Goal: Information Seeking & Learning: Learn about a topic

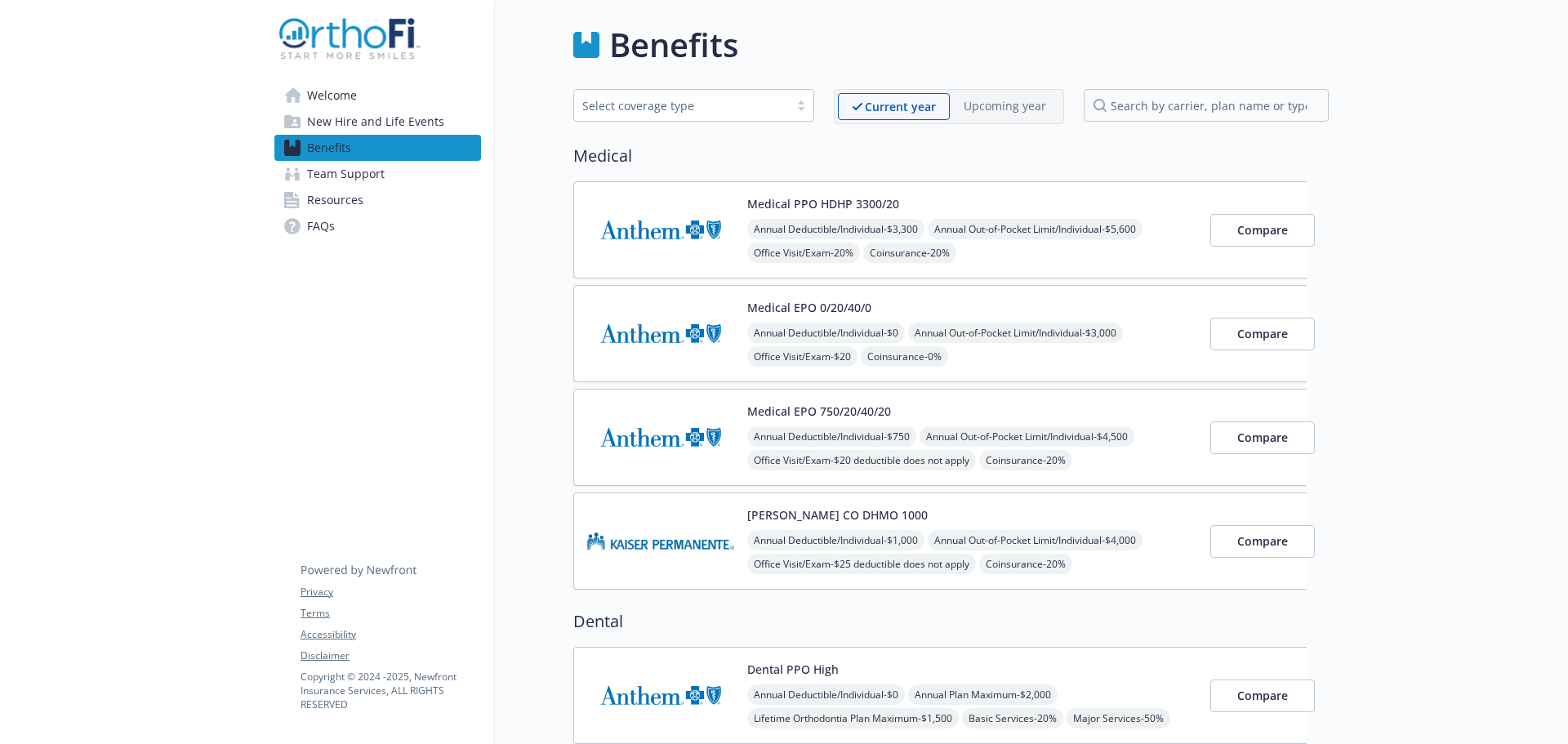
drag, startPoint x: 673, startPoint y: 443, endPoint x: 711, endPoint y: 442, distance: 38.0
click at [673, 443] on img at bounding box center [660, 437] width 147 height 69
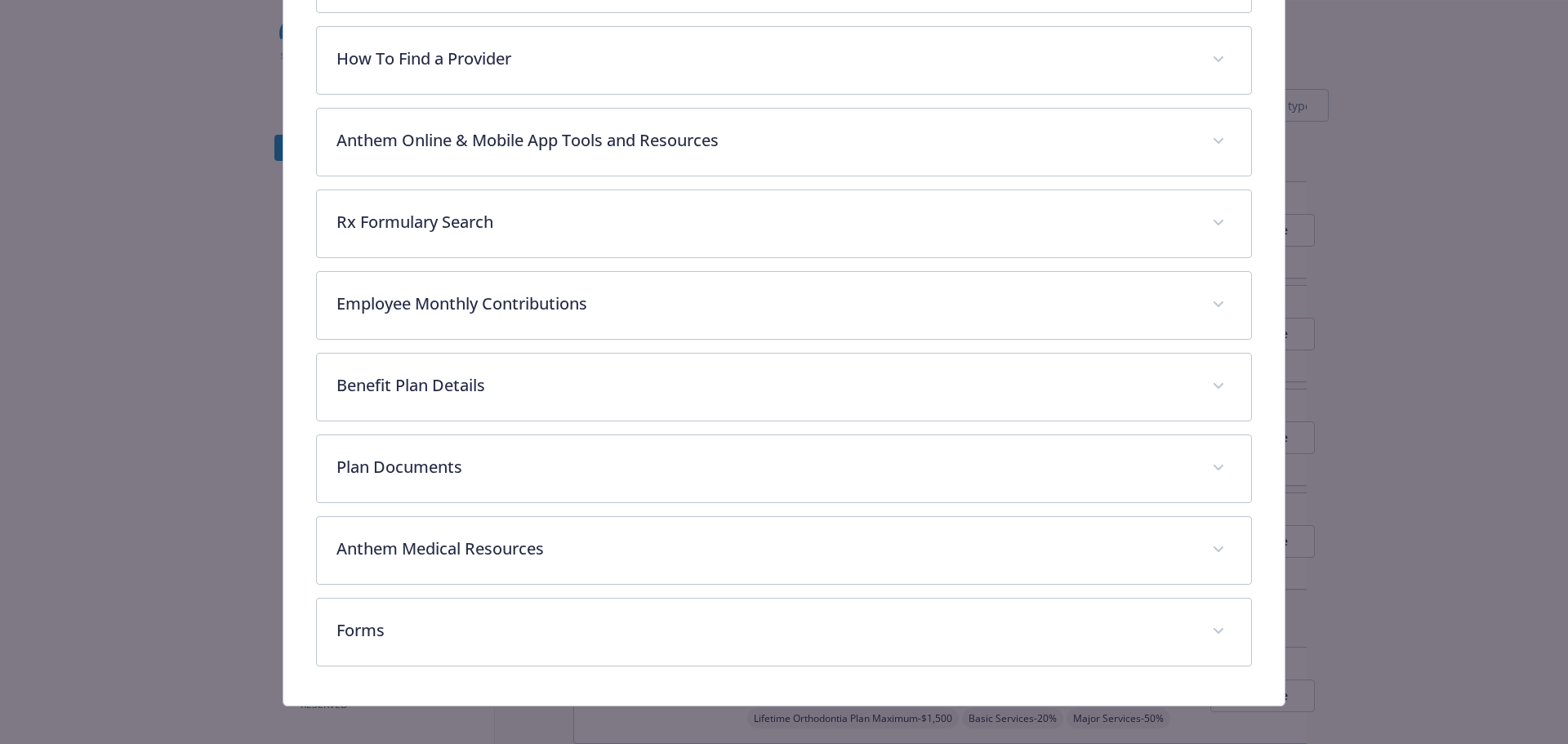
scroll to position [553, 0]
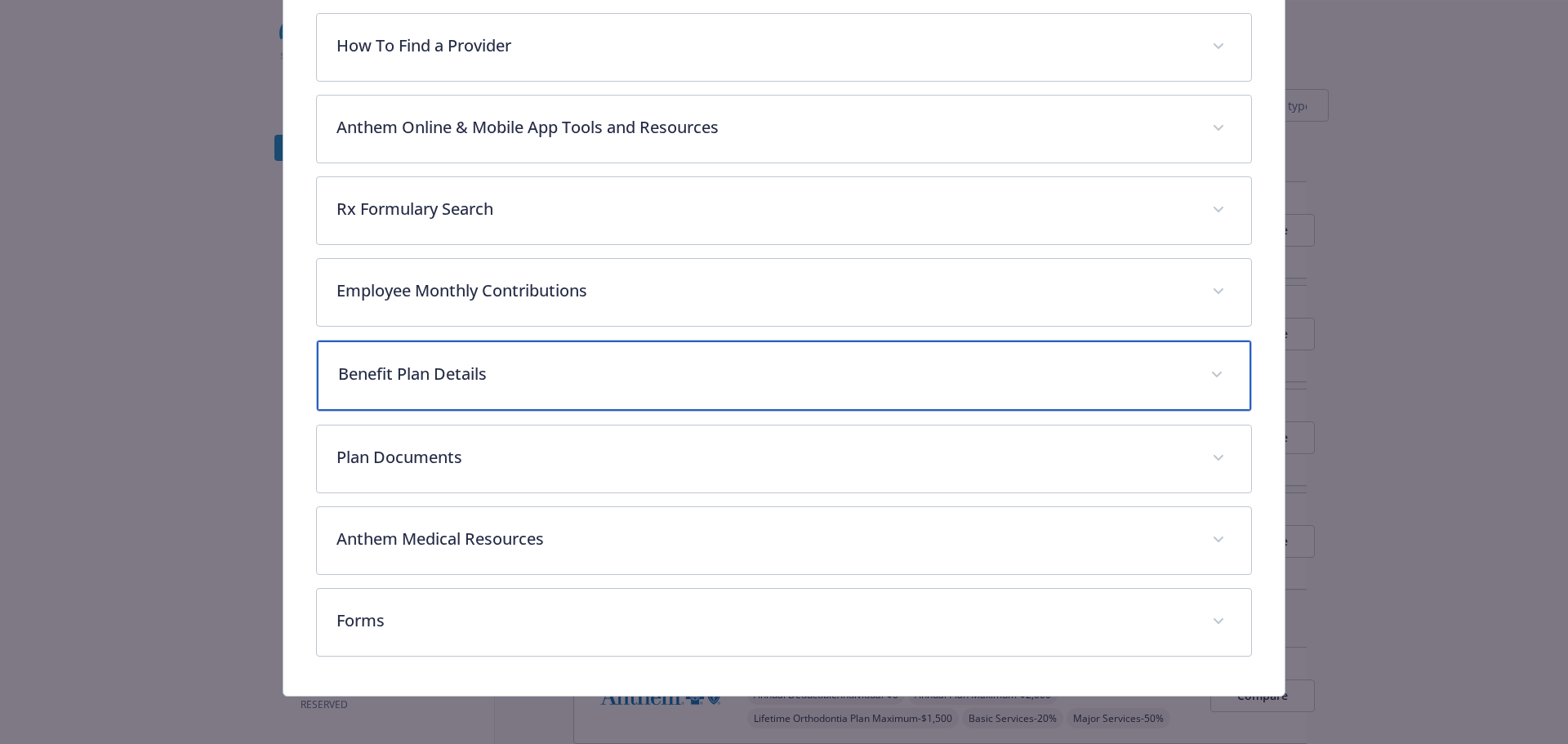
click at [739, 383] on p "Benefit Plan Details" at bounding box center [764, 374] width 853 height 25
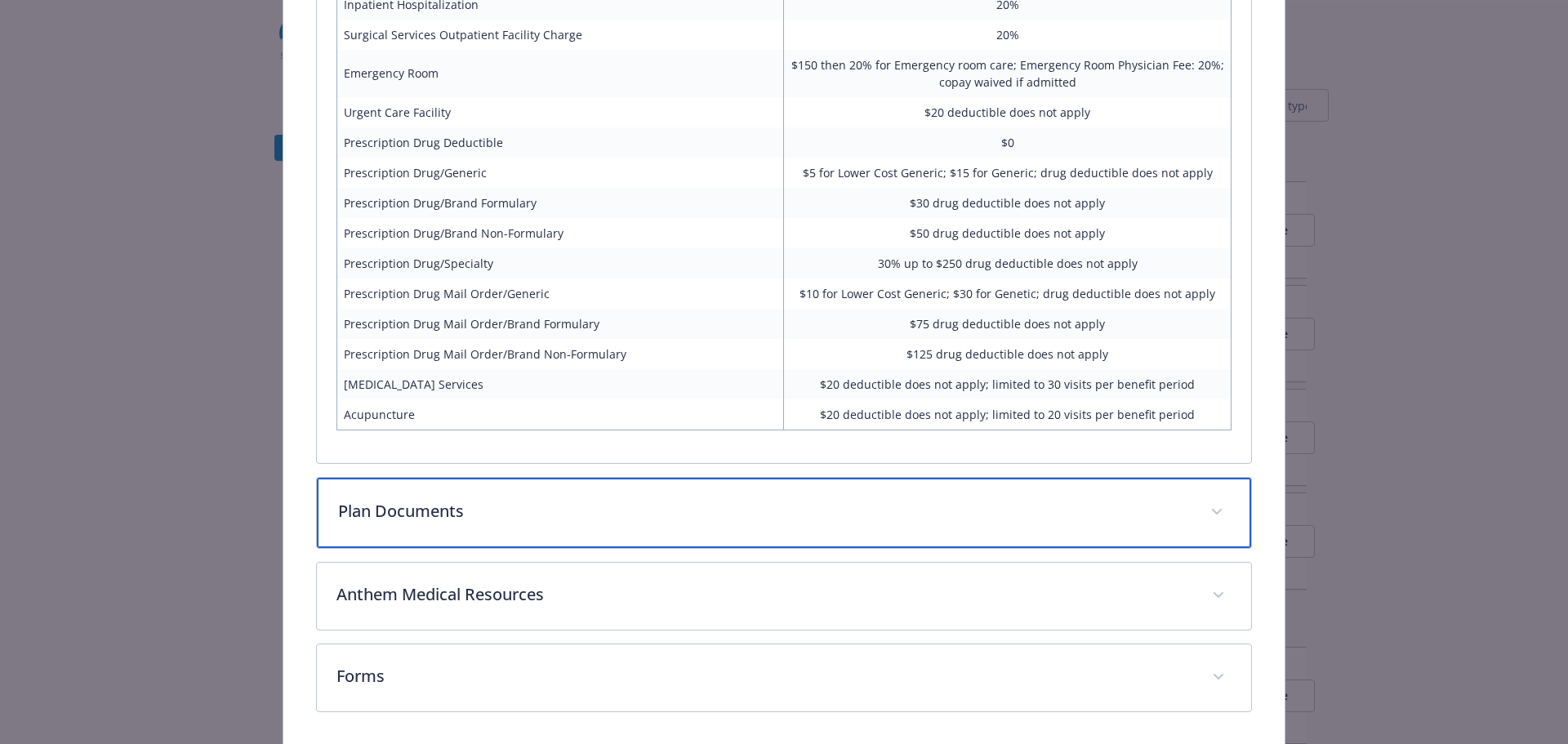
click at [502, 521] on p "Plan Documents" at bounding box center [764, 511] width 853 height 25
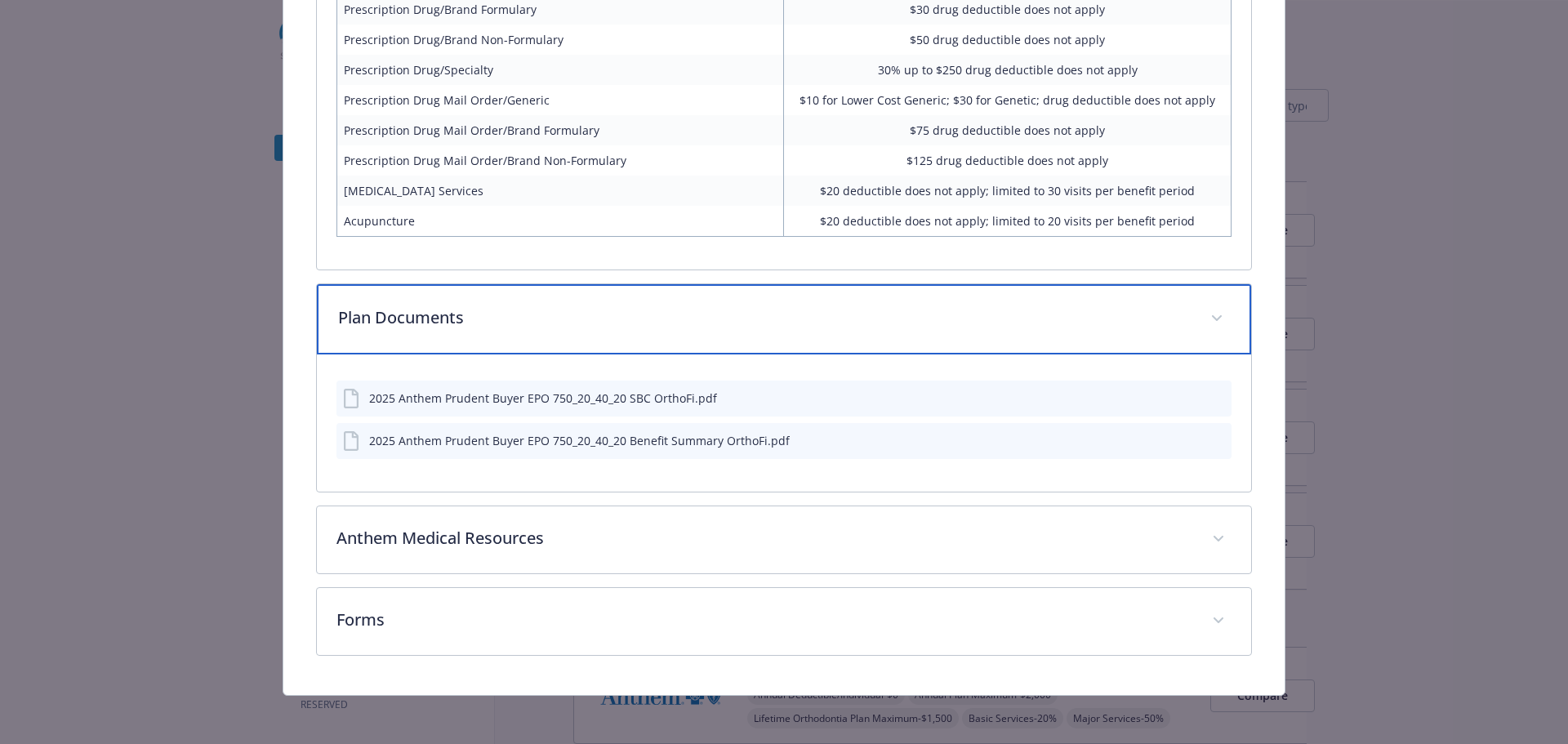
scroll to position [1484, 0]
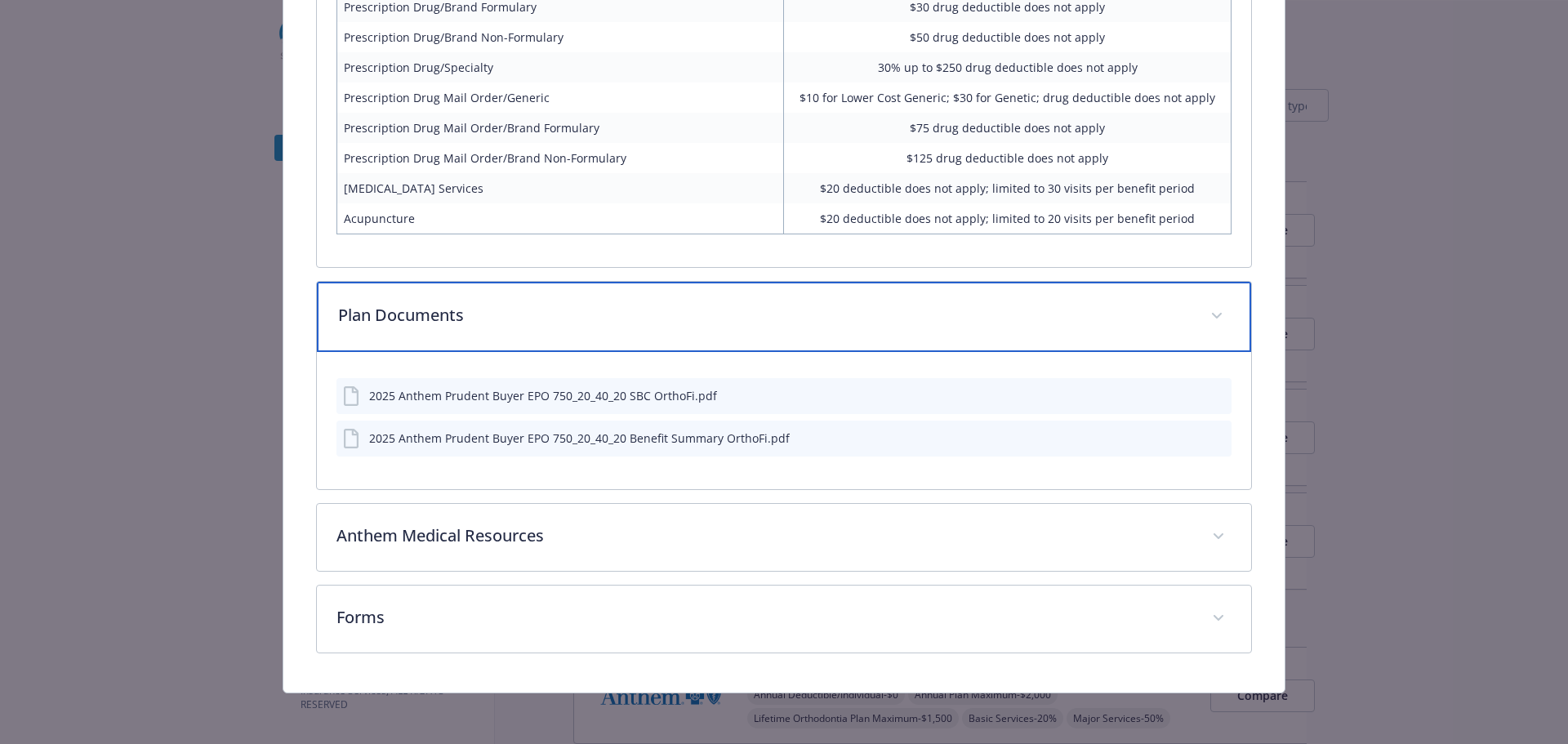
click at [548, 296] on div "Plan Documents" at bounding box center [784, 317] width 935 height 70
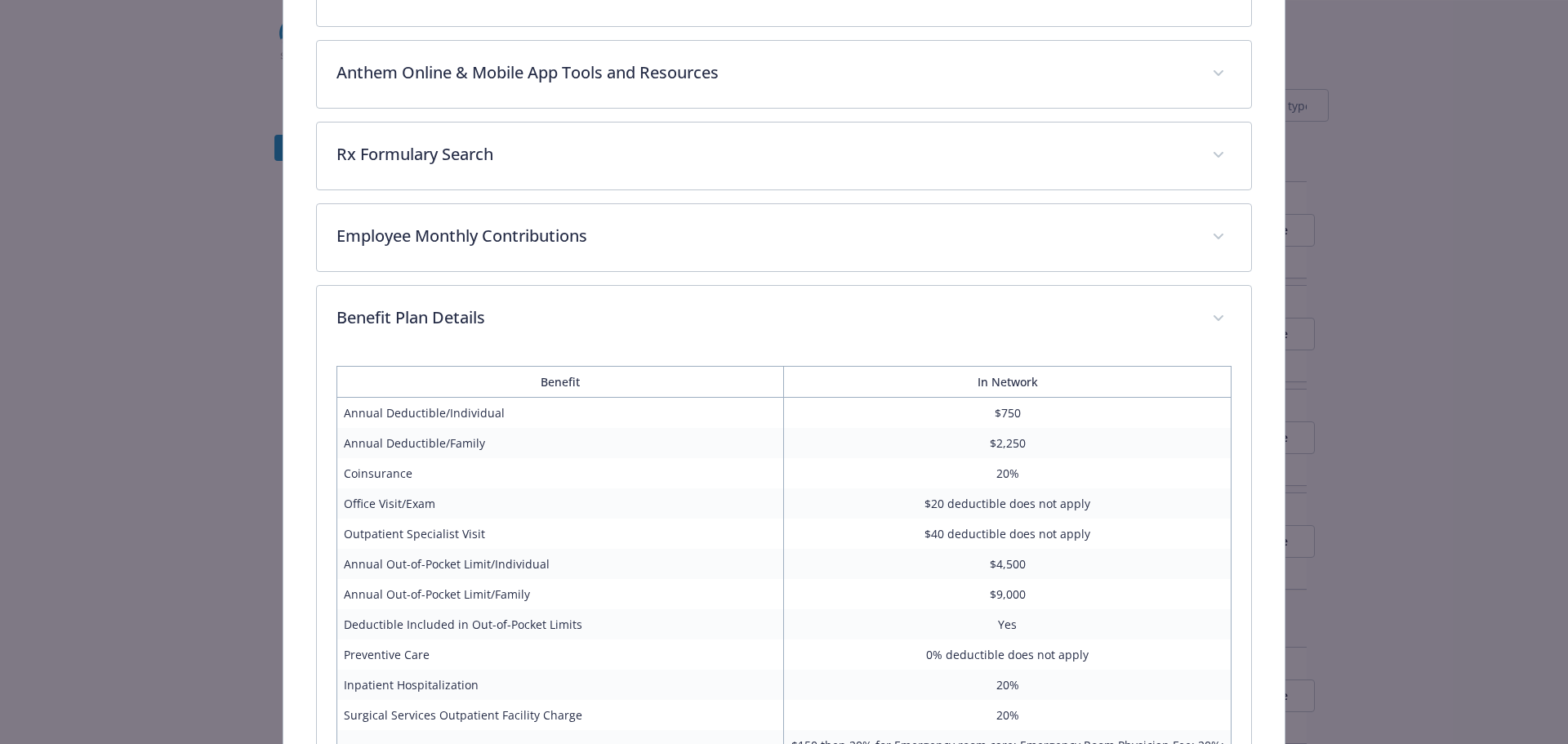
scroll to position [448, 0]
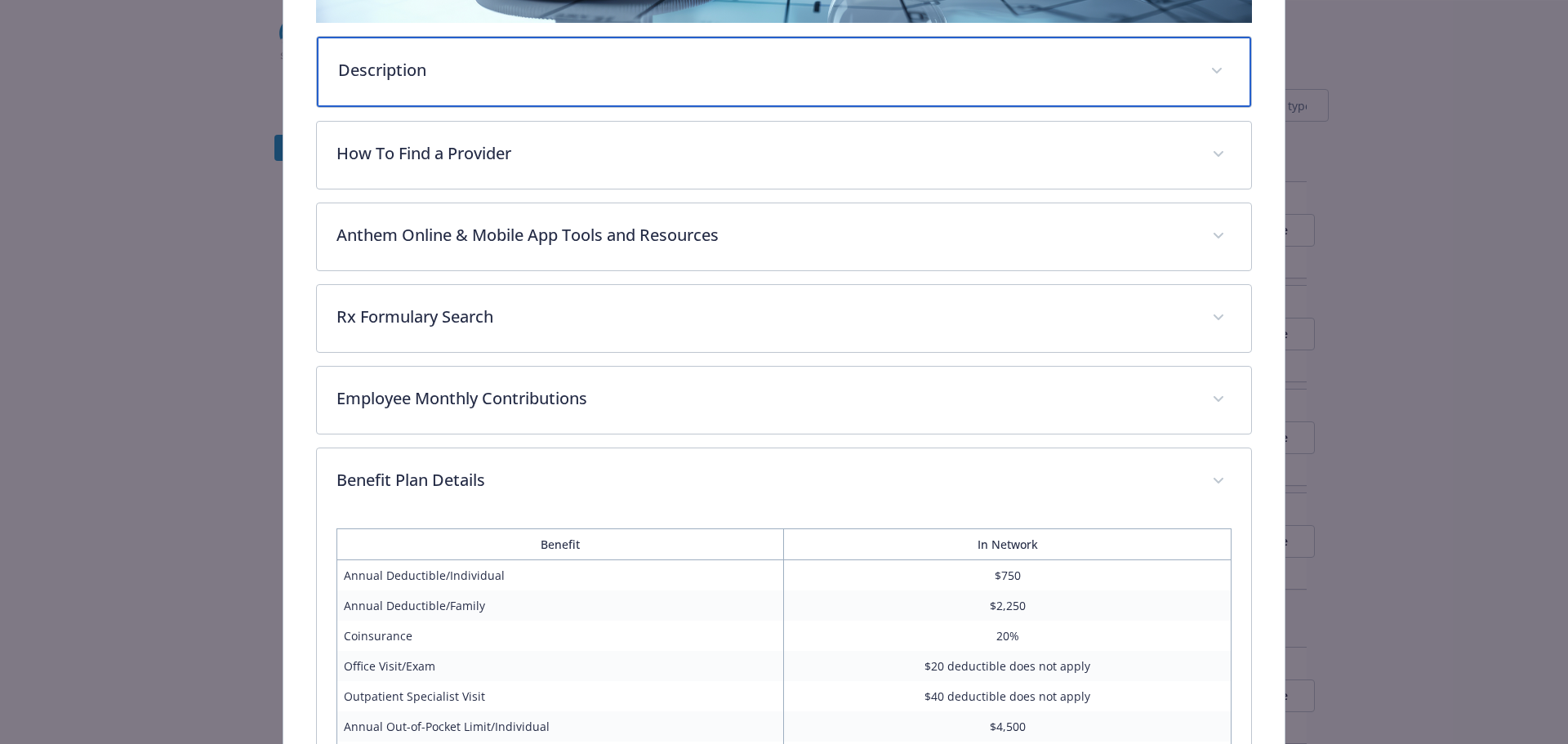
click at [689, 64] on p "Description" at bounding box center [764, 70] width 853 height 25
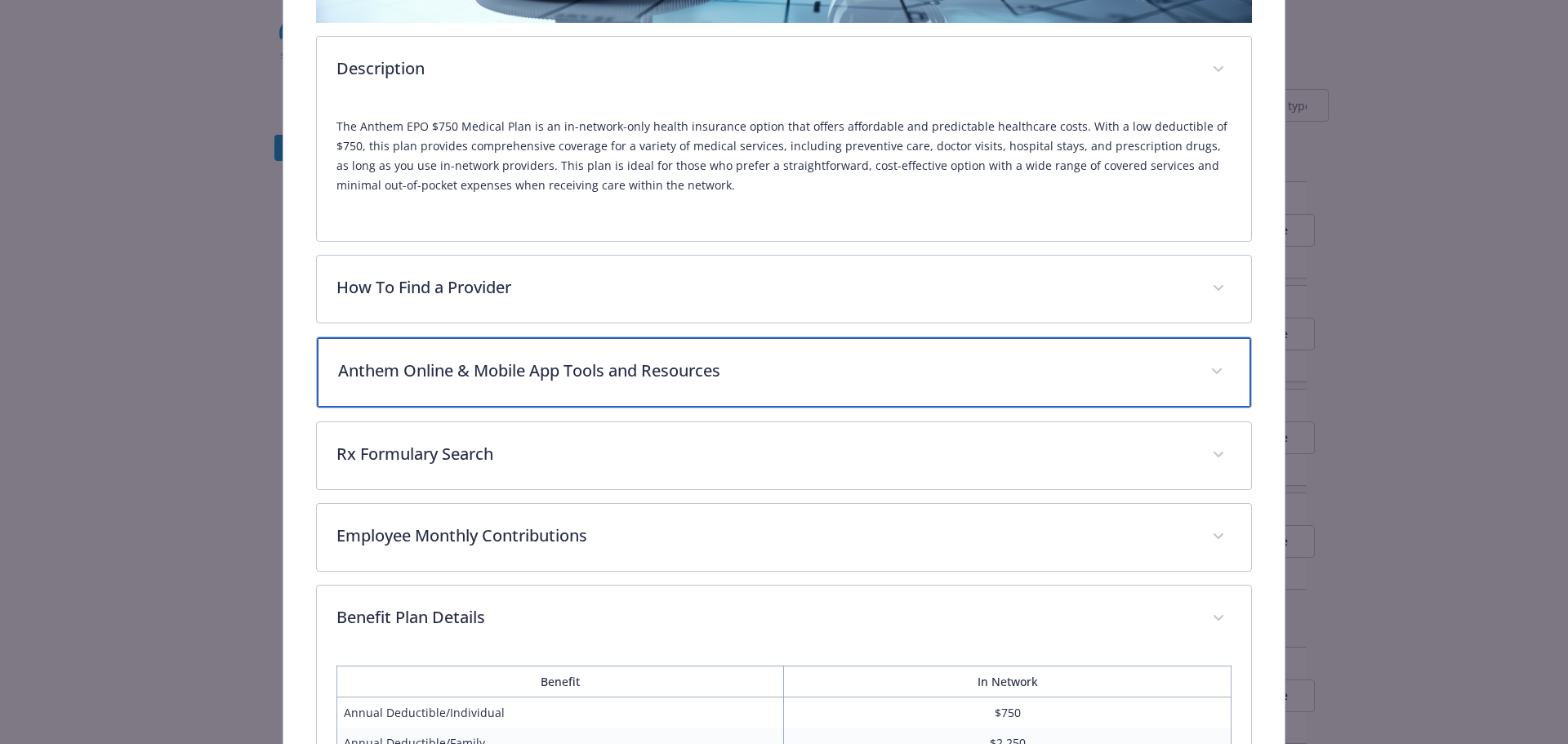
click at [793, 371] on p "Anthem Online & Mobile App Tools and Resources" at bounding box center [764, 371] width 853 height 25
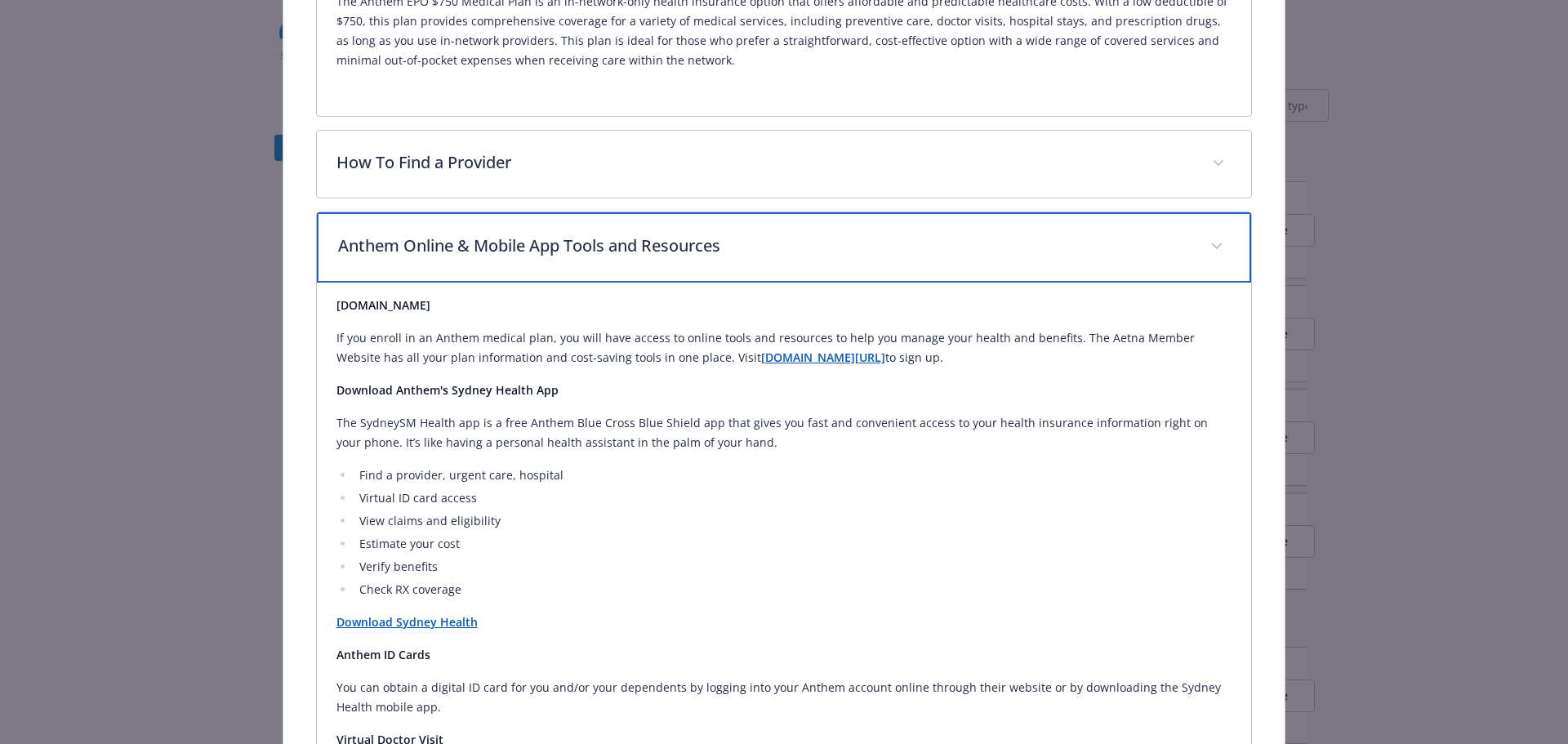
scroll to position [693, 0]
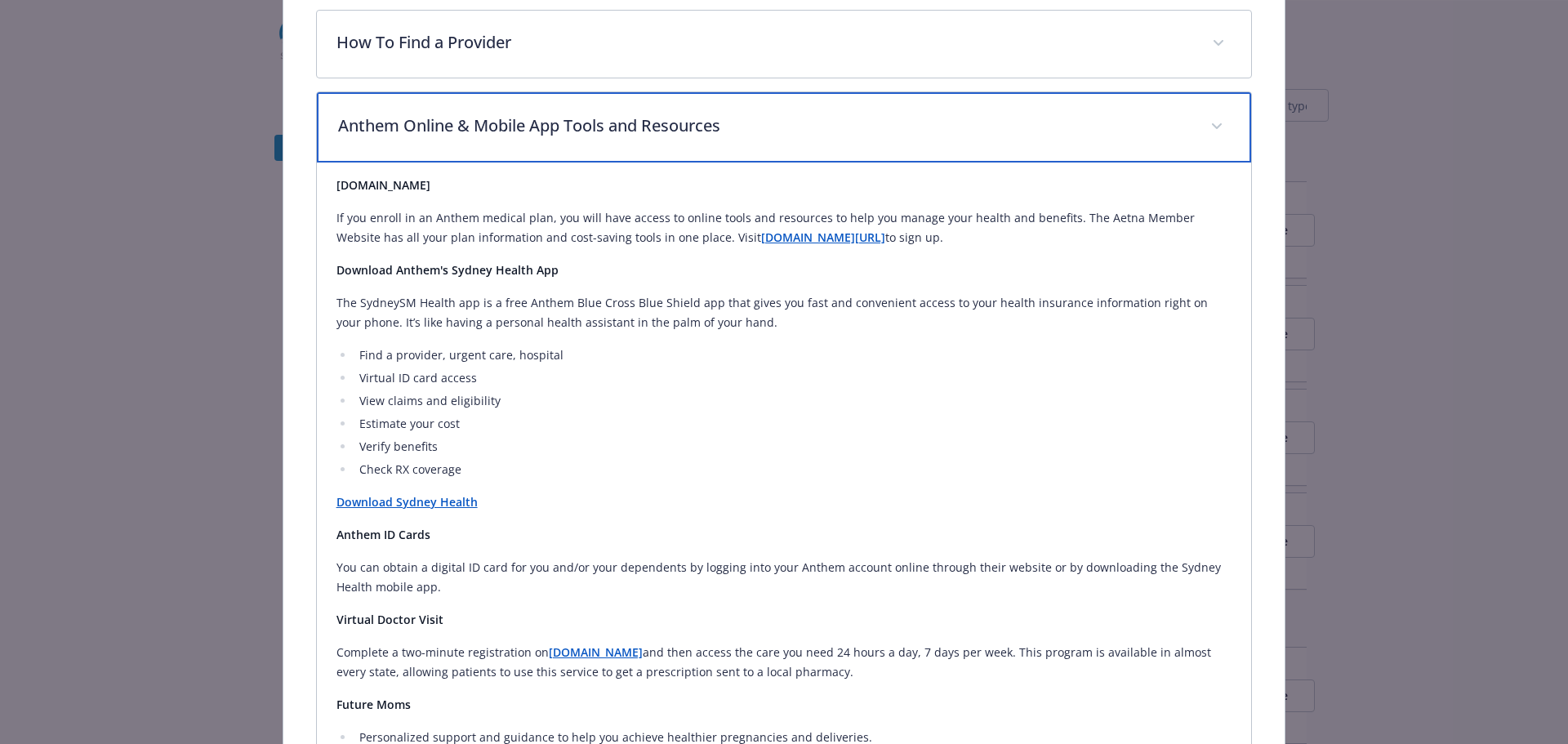
click at [728, 113] on p "Anthem Online & Mobile App Tools and Resources" at bounding box center [764, 125] width 853 height 25
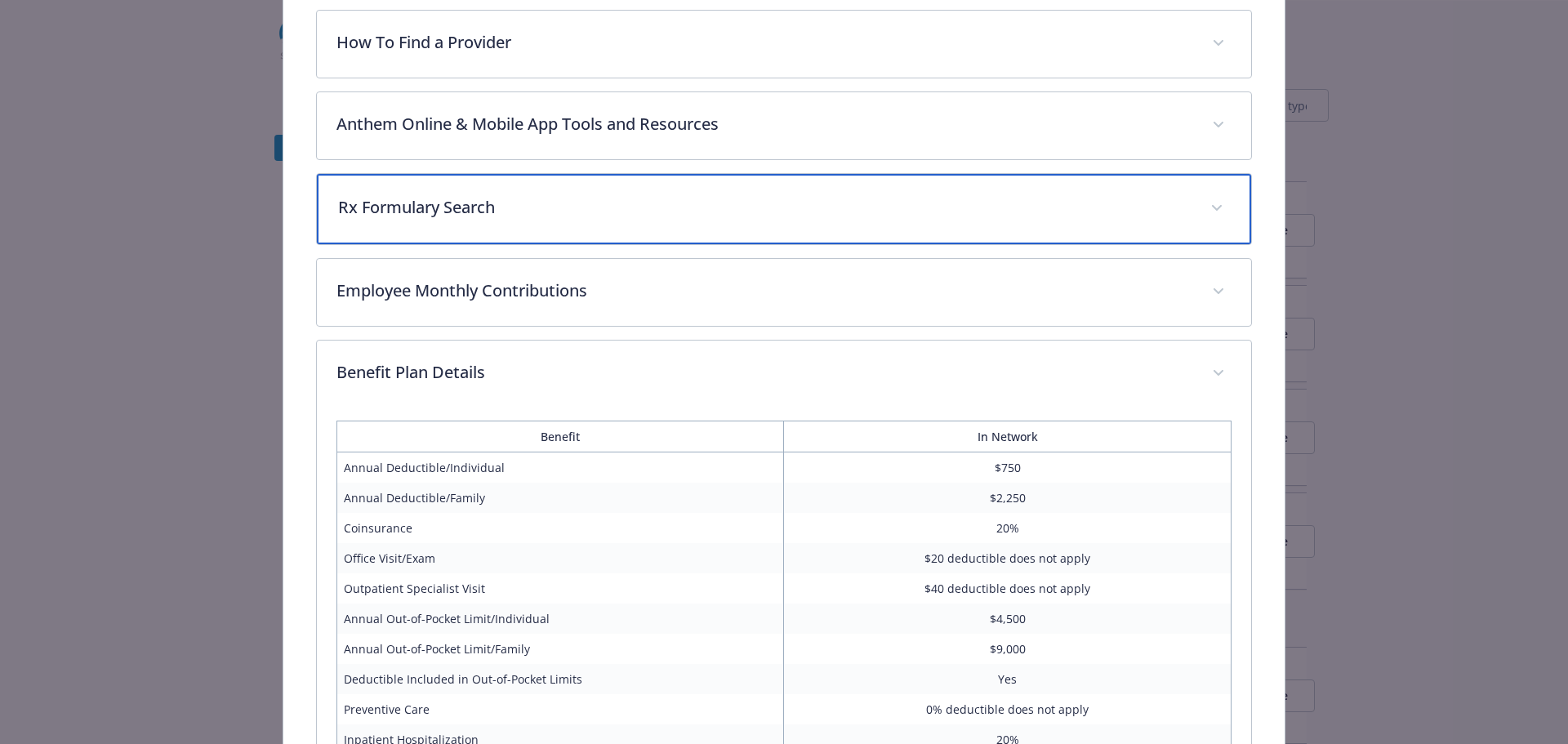
click at [577, 214] on p "Rx Formulary Search" at bounding box center [764, 207] width 853 height 25
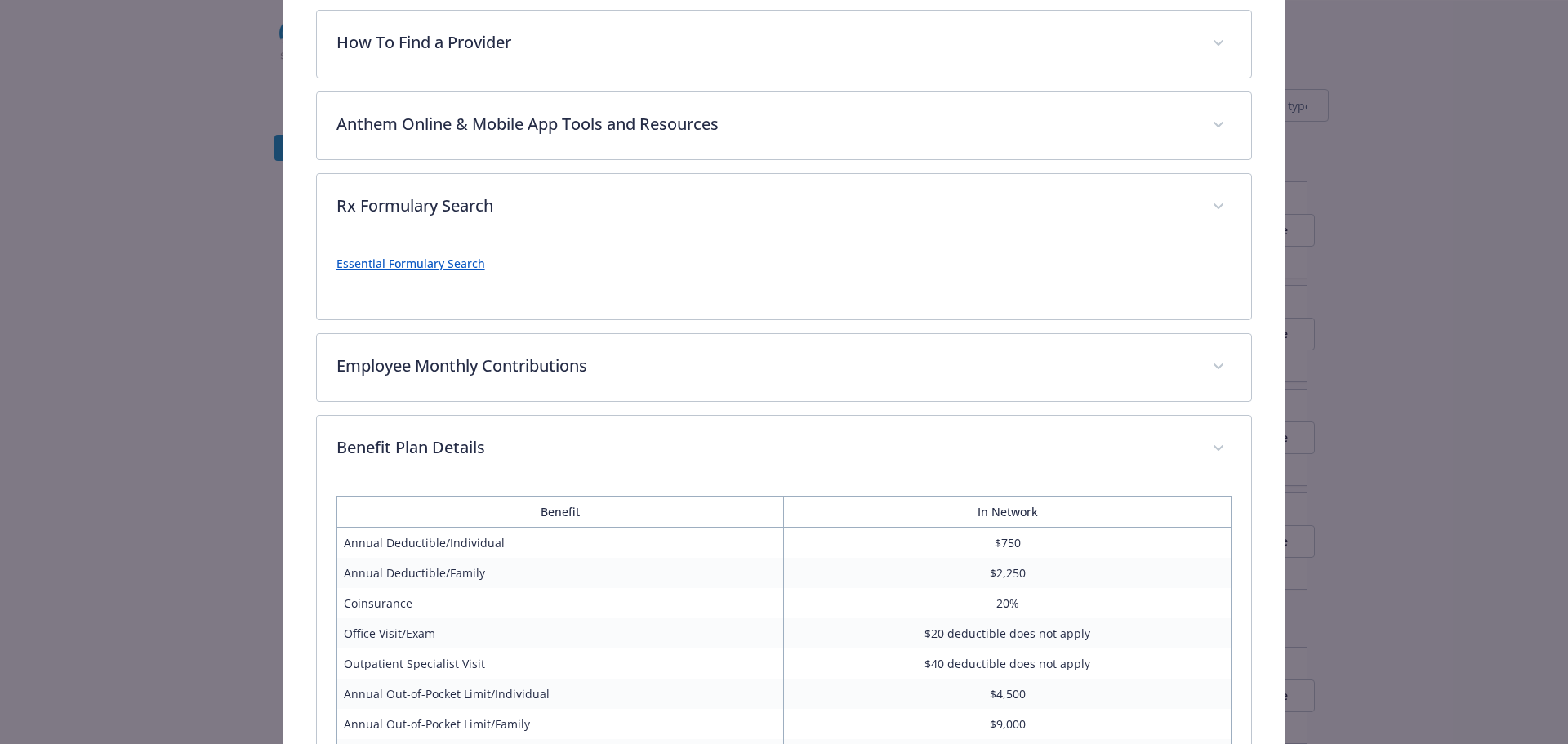
click at [446, 263] on link "Essential Formulary Search" at bounding box center [410, 263] width 149 height 16
